Goal: Task Accomplishment & Management: Use online tool/utility

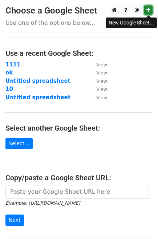
click at [150, 12] on icon at bounding box center [149, 9] width 4 height 5
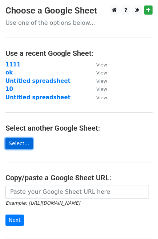
click at [10, 140] on link "Select..." at bounding box center [18, 143] width 27 height 11
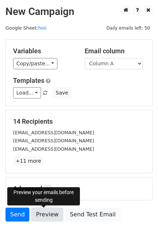
click at [38, 213] on link "Preview" at bounding box center [47, 214] width 32 height 14
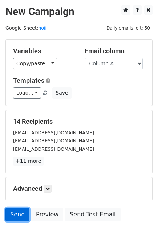
click at [23, 212] on link "Send" at bounding box center [17, 214] width 24 height 14
